Goal: Information Seeking & Learning: Compare options

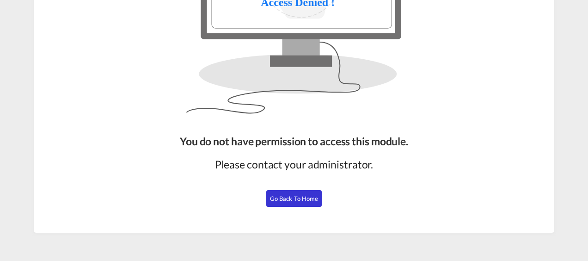
click at [303, 197] on span "Go Back to Home" at bounding box center [294, 198] width 49 height 7
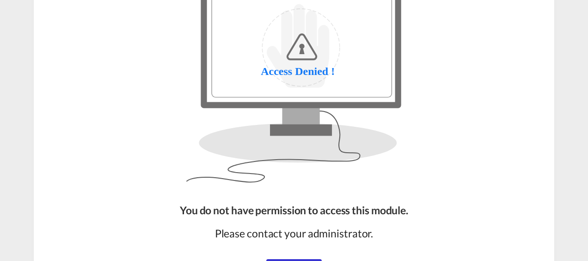
scroll to position [132, 0]
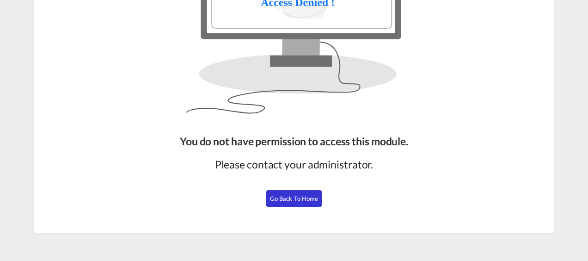
click at [292, 202] on button "Go Back to Home" at bounding box center [293, 198] width 55 height 17
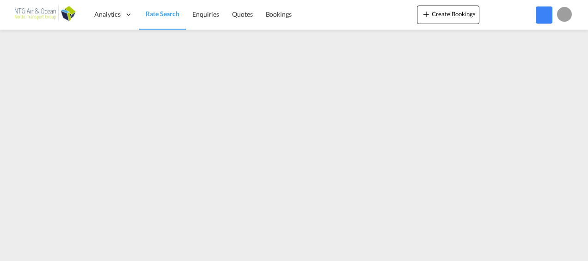
scroll to position [129, 0]
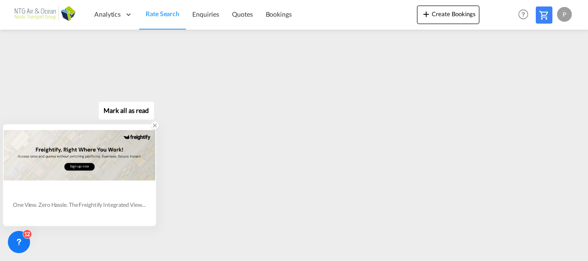
click at [155, 126] on icon at bounding box center [155, 125] width 3 height 3
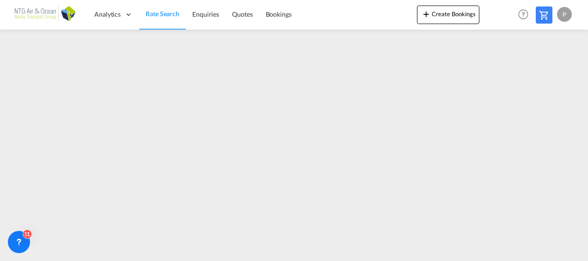
click at [160, 10] on span "Rate Search" at bounding box center [163, 14] width 34 height 8
click at [168, 14] on span "Rate Search" at bounding box center [163, 14] width 34 height 8
click at [170, 10] on span "Rate Search" at bounding box center [163, 14] width 34 height 8
